Goal: Transaction & Acquisition: Subscribe to service/newsletter

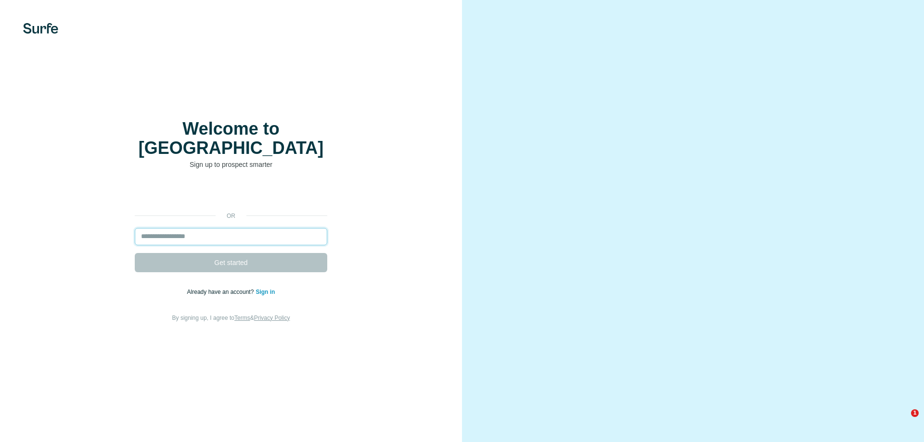
click at [226, 228] on input "email" at bounding box center [231, 236] width 192 height 17
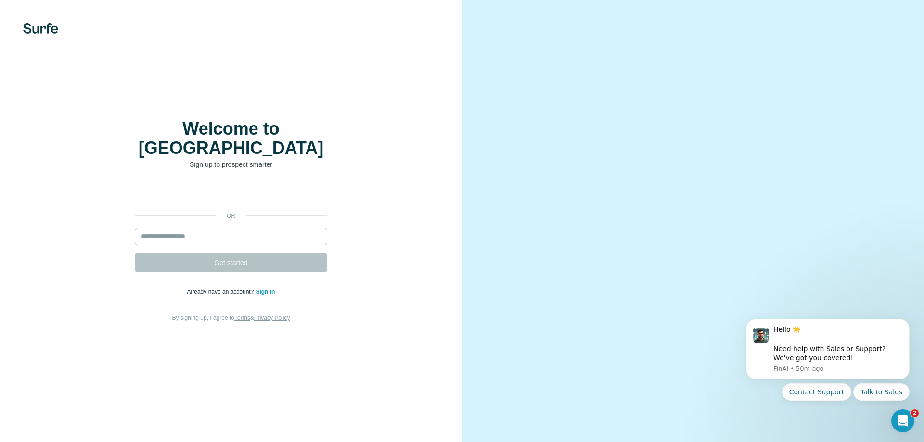
drag, startPoint x: 224, startPoint y: 236, endPoint x: 227, endPoint y: 229, distance: 8.4
click at [224, 236] on form "Get started" at bounding box center [231, 250] width 192 height 44
click at [228, 228] on input "email" at bounding box center [231, 236] width 192 height 17
click at [227, 232] on input "email" at bounding box center [231, 236] width 192 height 17
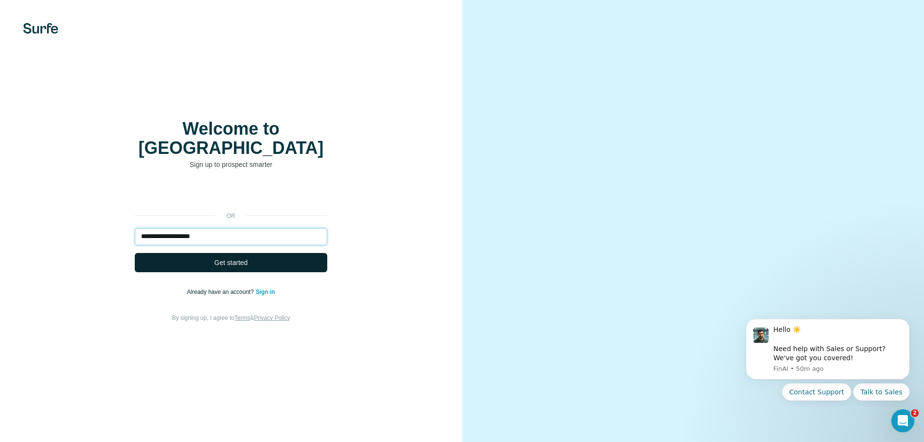
type input "**********"
click at [259, 253] on button "Get started" at bounding box center [231, 262] width 192 height 19
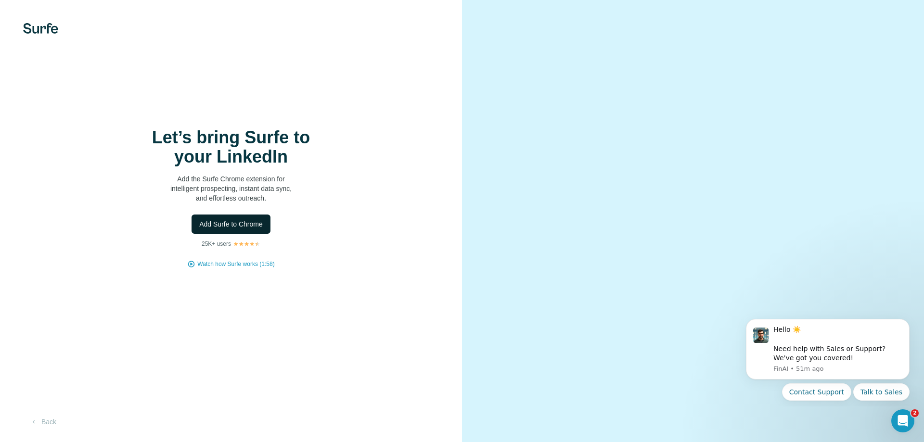
click at [226, 218] on button "Add Surfe to Chrome" at bounding box center [231, 224] width 79 height 19
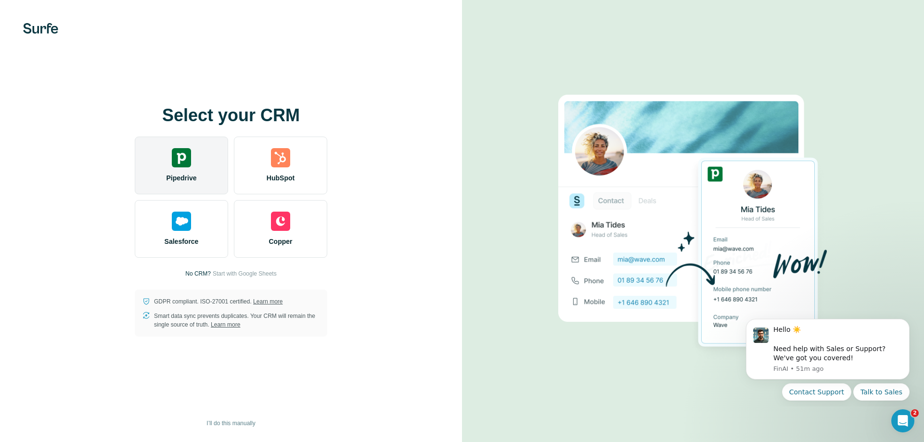
click at [181, 176] on span "Pipedrive" at bounding box center [181, 178] width 30 height 10
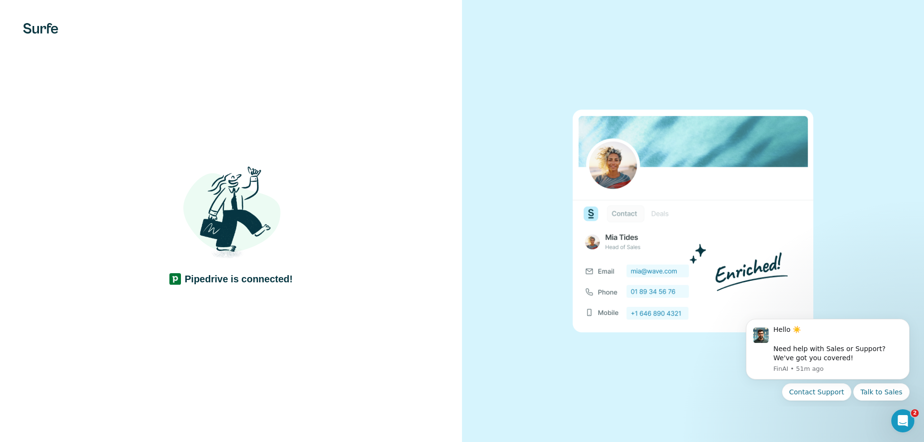
click at [362, 303] on div "Pipedrive is connected!" at bounding box center [231, 221] width 462 height 442
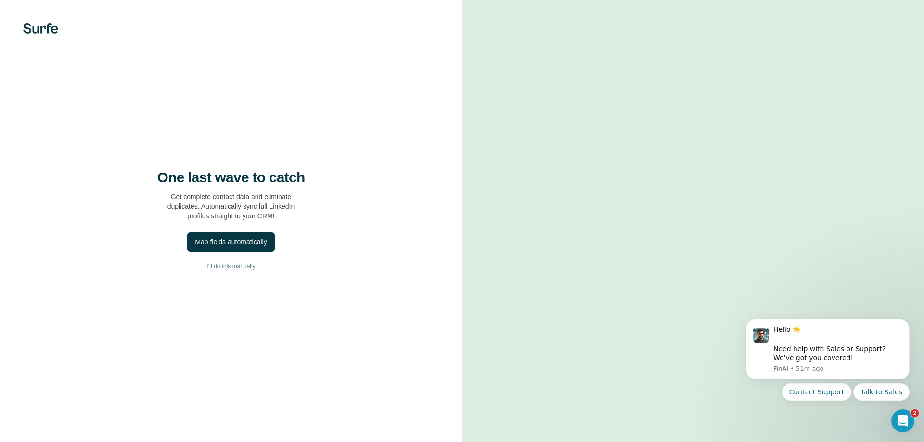
click at [231, 270] on span "I’ll do this manually" at bounding box center [230, 266] width 49 height 9
